Goal: Task Accomplishment & Management: Complete application form

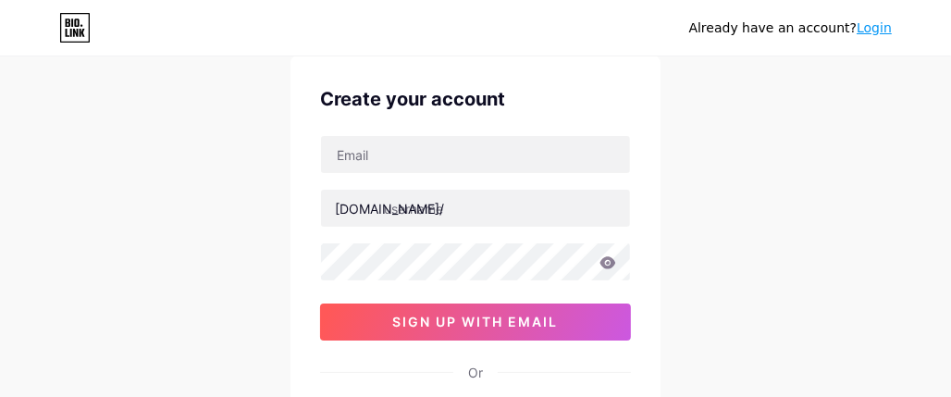
scroll to position [92, 0]
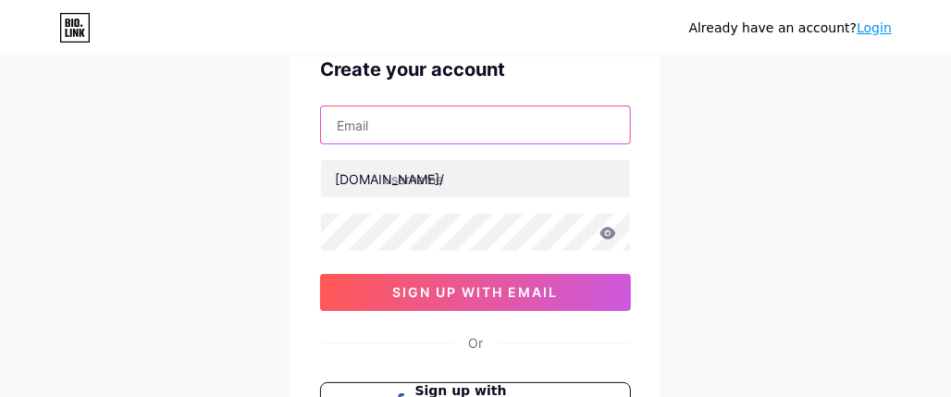
click at [455, 135] on input "text" at bounding box center [475, 124] width 309 height 37
paste input "[EMAIL_ADDRESS][DOMAIN_NAME]"
type input "[EMAIL_ADDRESS][DOMAIN_NAME]"
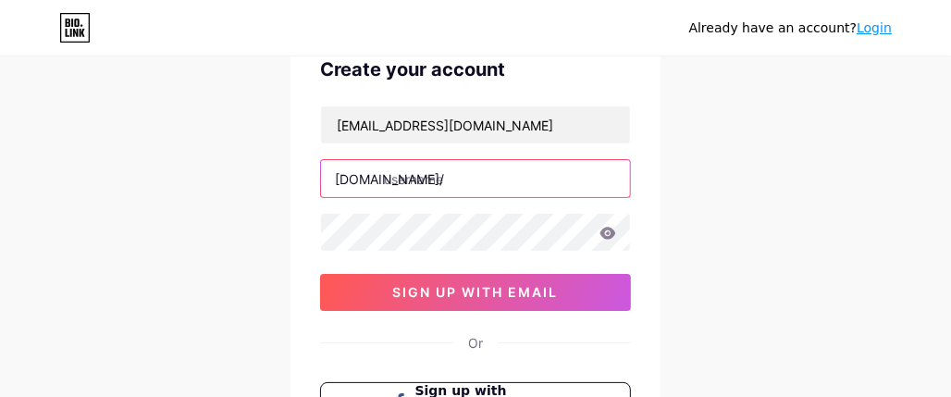
click at [560, 189] on input "text" at bounding box center [475, 178] width 309 height 37
paste input "carboncollisionrepair"
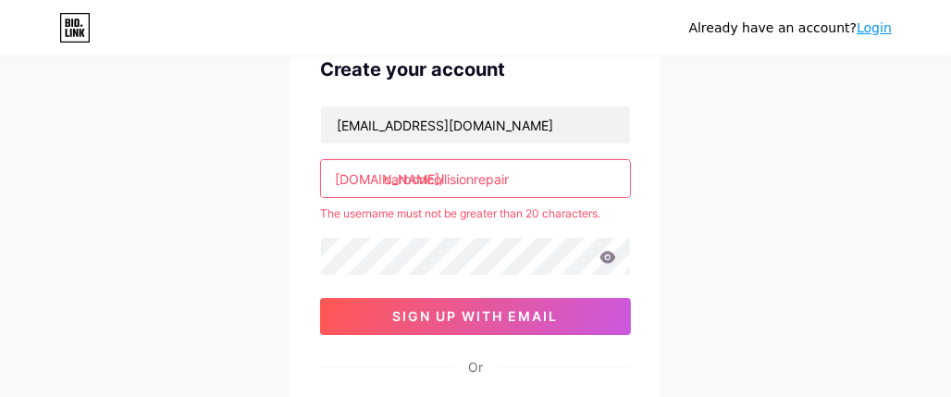
click at [522, 178] on input "carboncollisionrepair" at bounding box center [475, 178] width 309 height 37
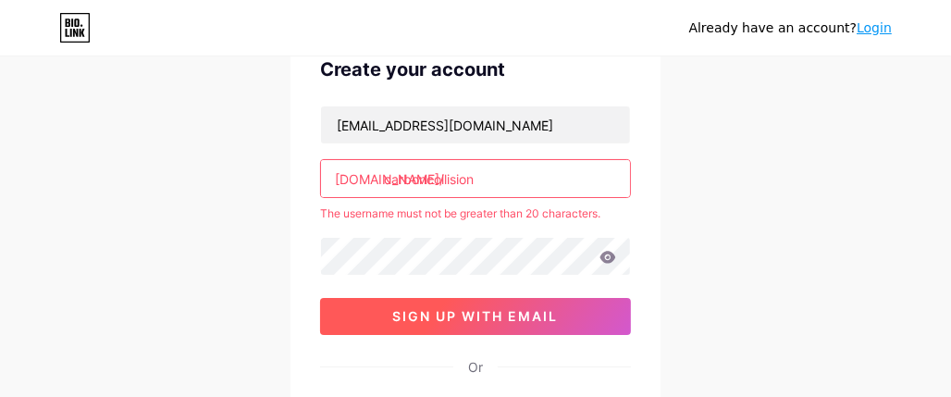
type input "carboncollision"
click at [522, 319] on span "sign up with email" at bounding box center [476, 316] width 166 height 16
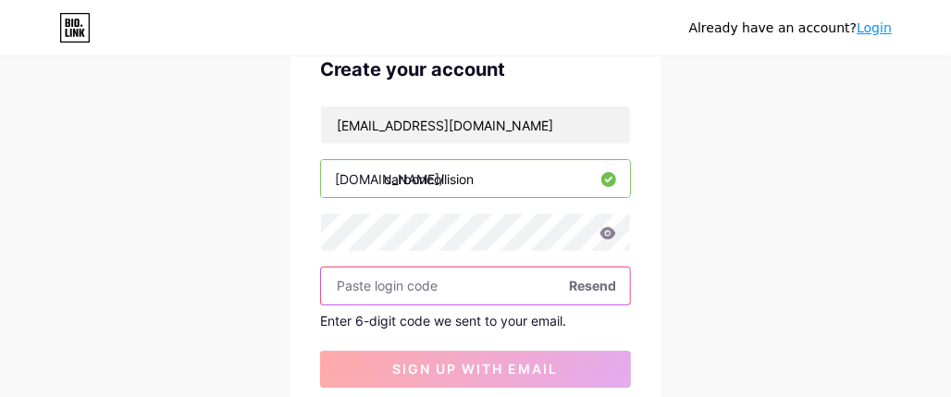
paste input "775756"
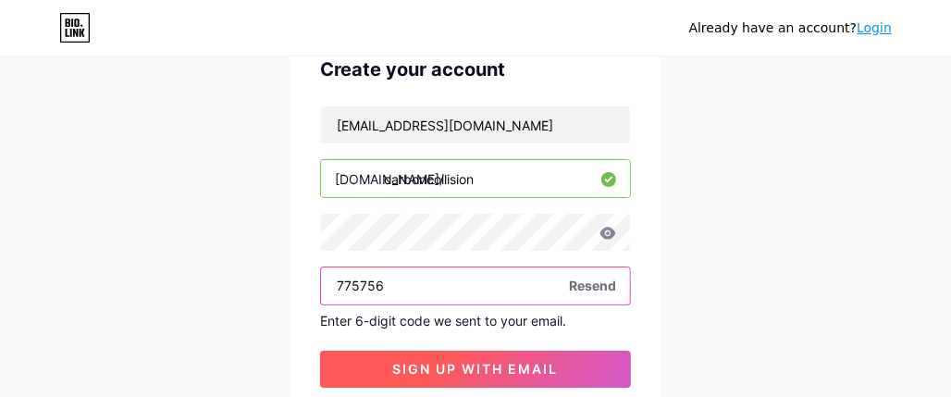
type input "775756"
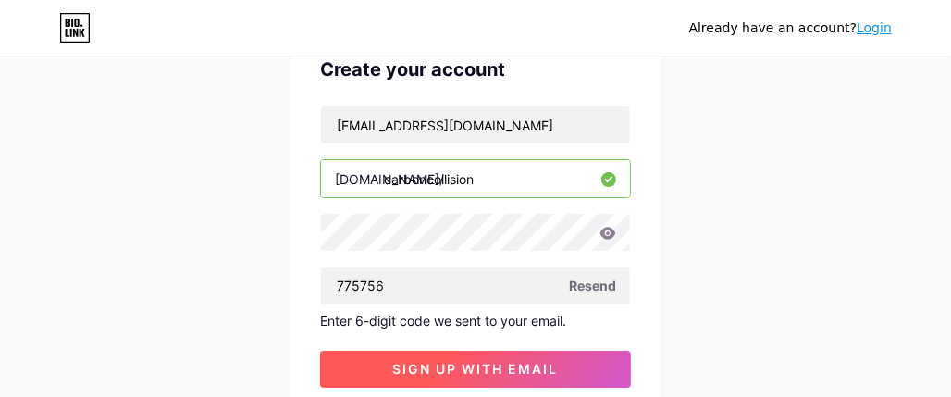
click at [492, 368] on span "sign up with email" at bounding box center [476, 369] width 166 height 16
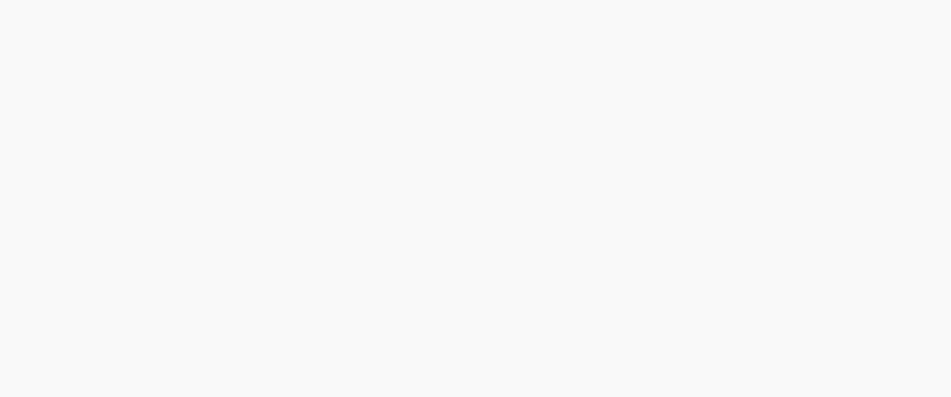
scroll to position [0, 0]
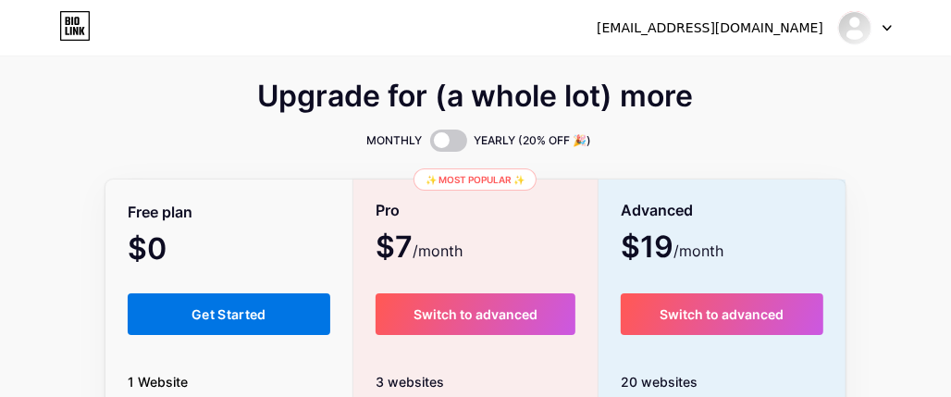
click at [253, 297] on button "Get Started" at bounding box center [229, 314] width 203 height 42
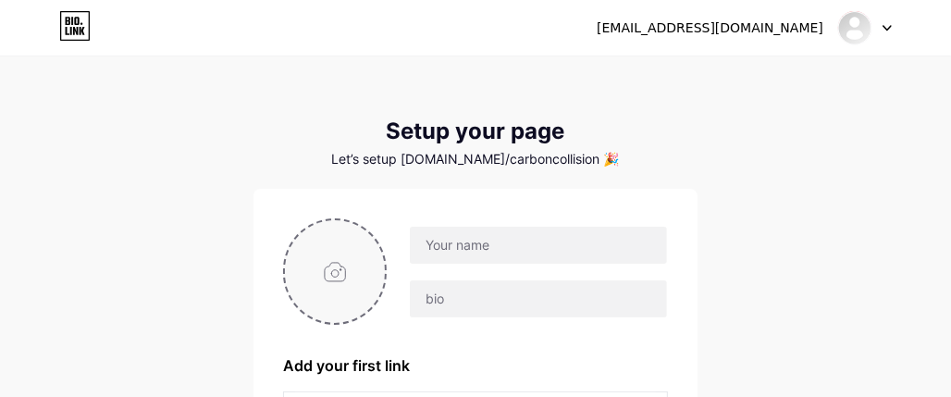
click at [335, 282] on input "file" at bounding box center [335, 271] width 100 height 103
type input "C:\fakepath\logo.png"
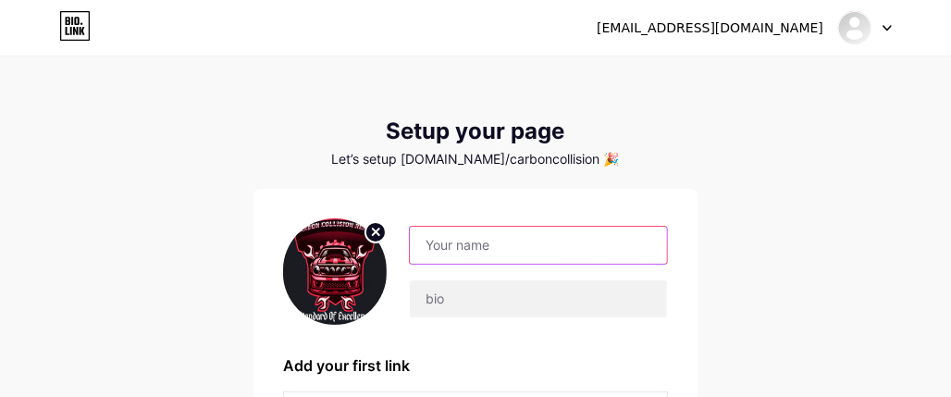
click at [505, 252] on input "text" at bounding box center [538, 245] width 257 height 37
paste input "Carbon Collision Repair"
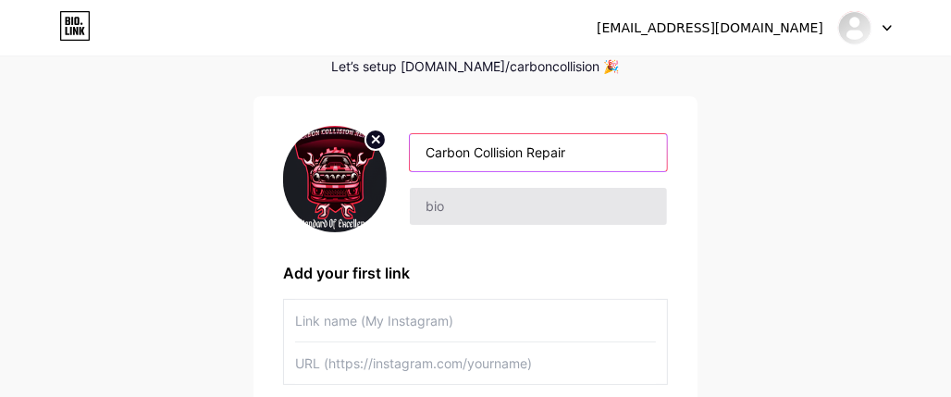
type input "Carbon Collision Repair"
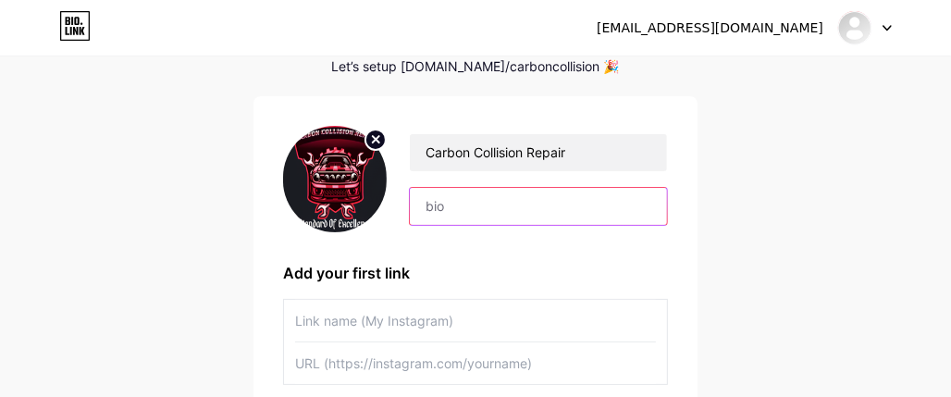
click at [454, 207] on input "text" at bounding box center [538, 206] width 257 height 37
paste input "Carbon Collision Repair is a trusted name in the auto body repair industry, del…"
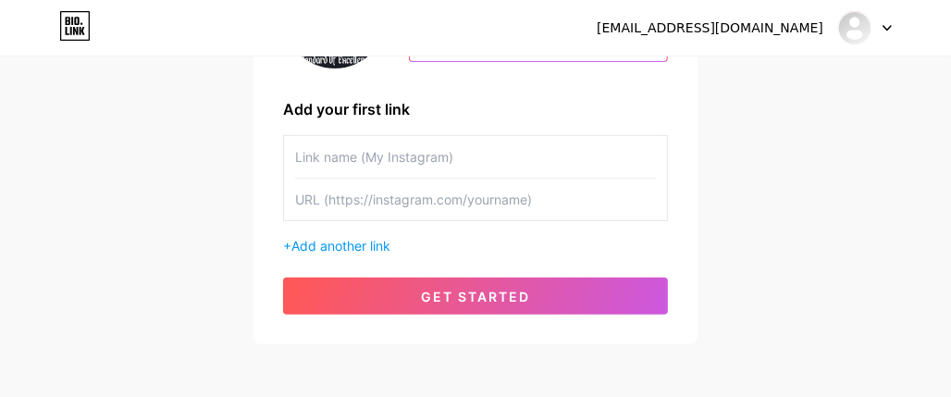
scroll to position [277, 0]
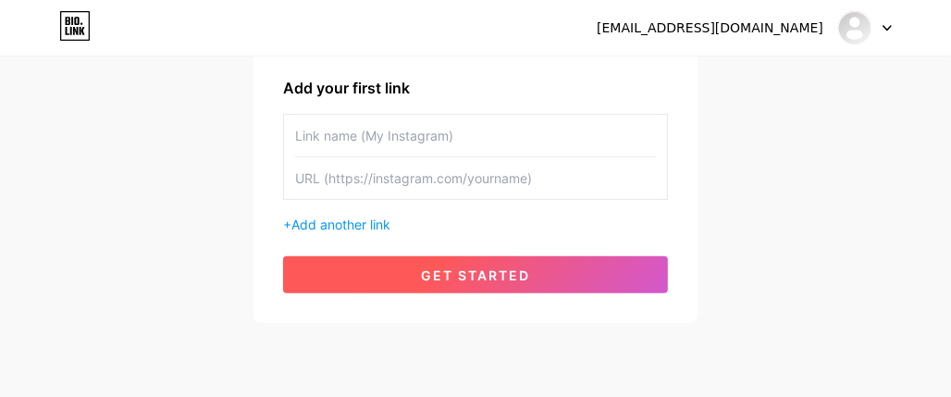
type input "Carbon Collision Repair is a trusted name in the auto body repair industry, del…"
click at [507, 279] on span "get started" at bounding box center [475, 275] width 109 height 16
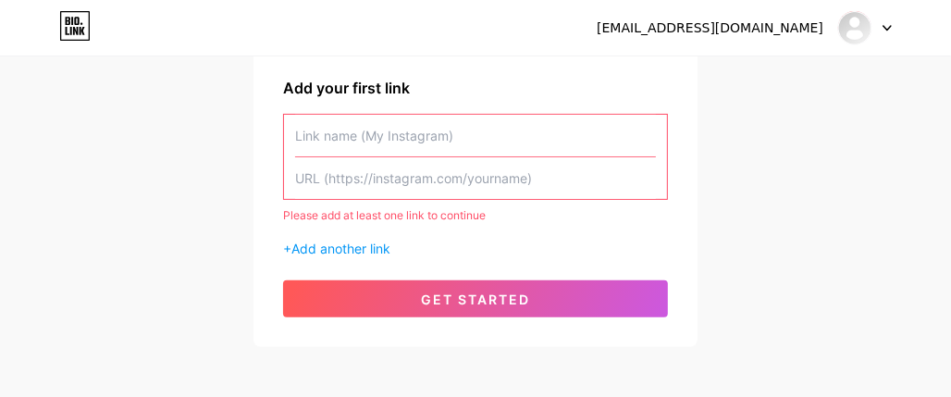
scroll to position [185, 0]
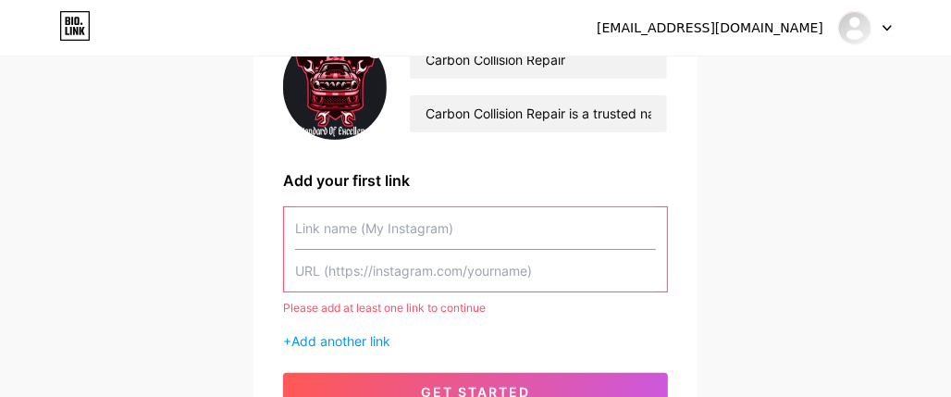
click at [507, 220] on input "text" at bounding box center [475, 228] width 361 height 42
paste input "Auto Maintenance Services [GEOGRAPHIC_DATA] [GEOGRAPHIC_DATA]"
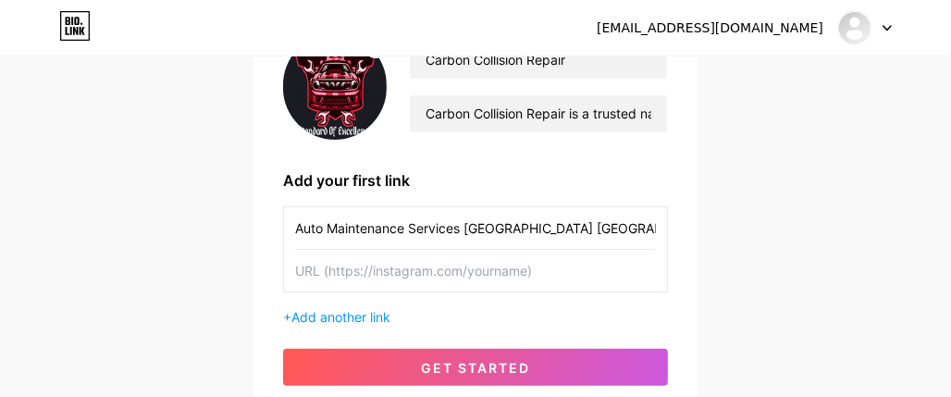
type input "Auto Maintenance Services [GEOGRAPHIC_DATA] [GEOGRAPHIC_DATA]"
click at [370, 282] on input "text" at bounding box center [475, 271] width 361 height 42
paste input "[URL][DOMAIN_NAME]"
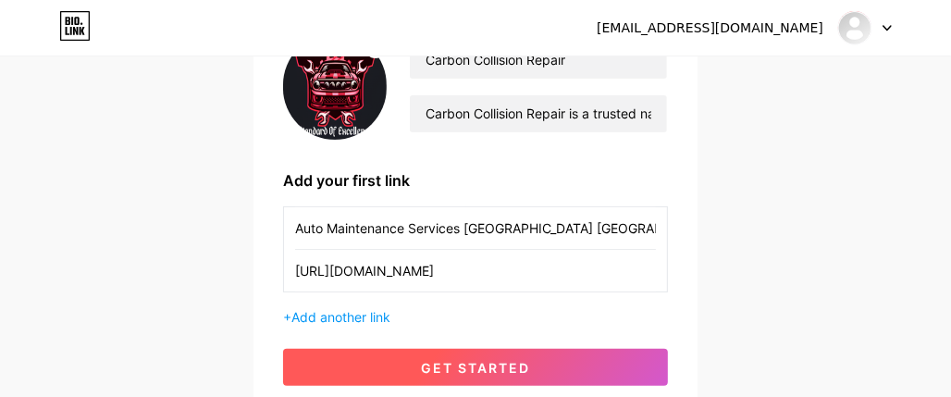
type input "[URL][DOMAIN_NAME]"
click at [506, 371] on span "get started" at bounding box center [475, 368] width 109 height 16
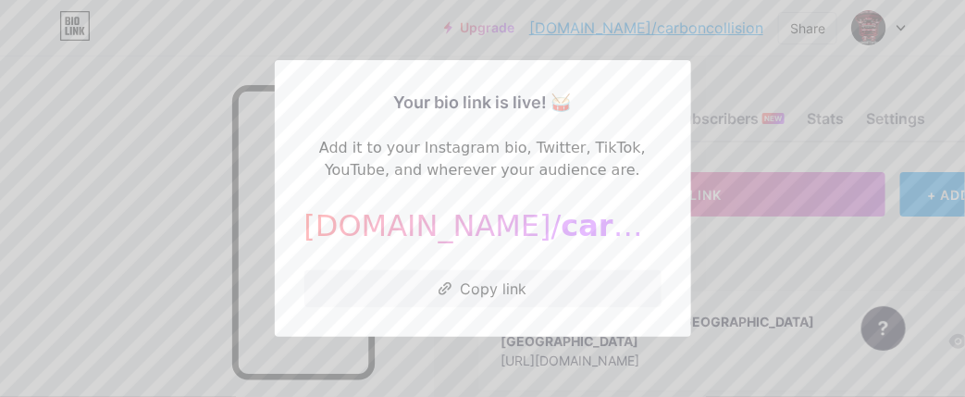
click at [775, 242] on div at bounding box center [482, 198] width 965 height 397
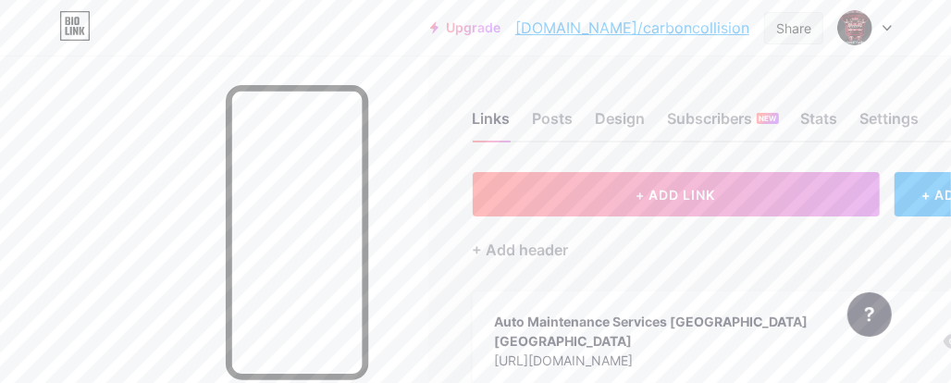
click at [809, 33] on div "Share" at bounding box center [793, 27] width 35 height 19
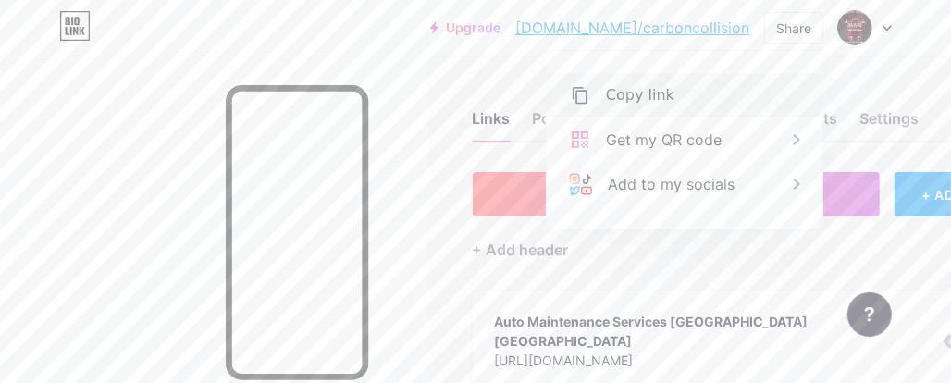
click at [669, 105] on div "Copy link" at bounding box center [685, 95] width 276 height 44
